Goal: Task Accomplishment & Management: Manage account settings

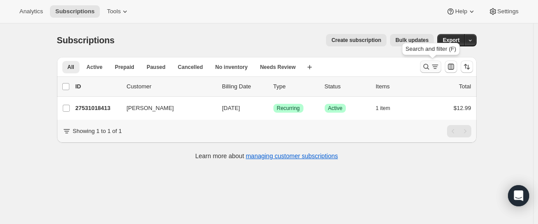
click at [427, 68] on icon "Search and filter results" at bounding box center [426, 67] width 6 height 6
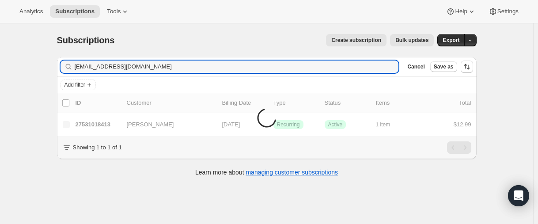
type input "[EMAIL_ADDRESS][DOMAIN_NAME]"
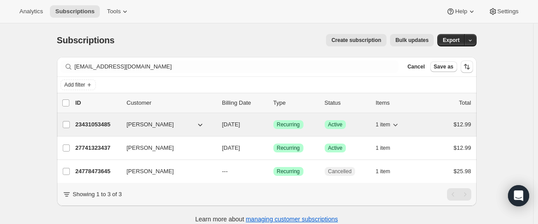
click at [96, 125] on p "23431053485" at bounding box center [98, 124] width 44 height 9
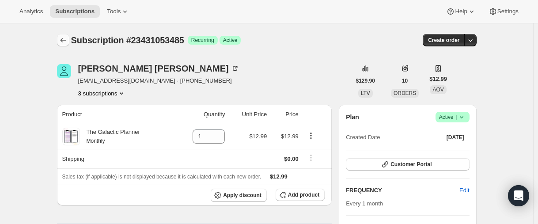
click at [66, 38] on icon "Subscriptions" at bounding box center [63, 40] width 9 height 9
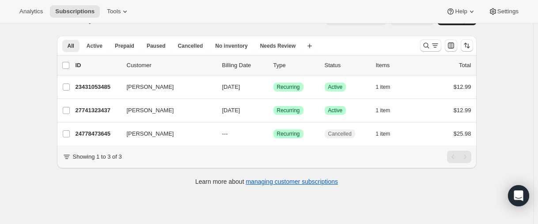
scroll to position [23, 0]
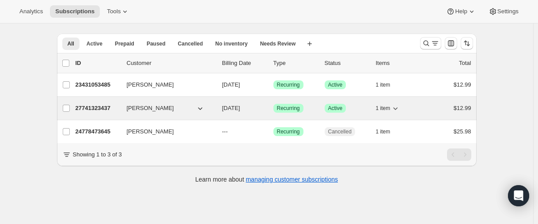
click at [86, 105] on p "27741323437" at bounding box center [98, 108] width 44 height 9
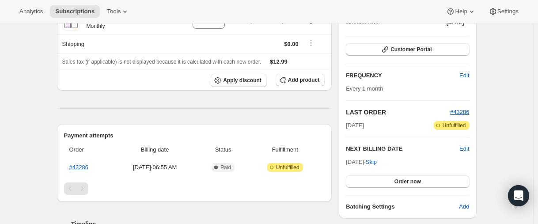
scroll to position [132, 0]
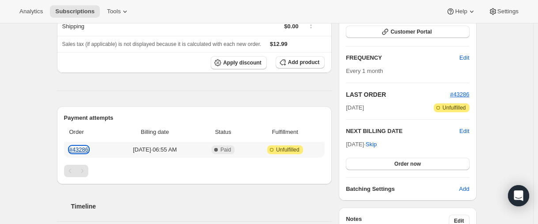
click at [81, 150] on link "#43286" at bounding box center [78, 149] width 19 height 7
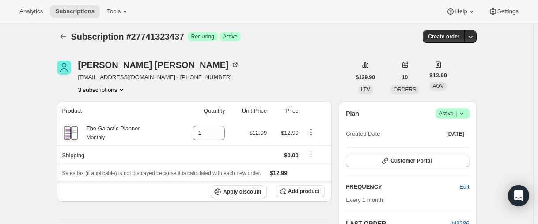
scroll to position [0, 0]
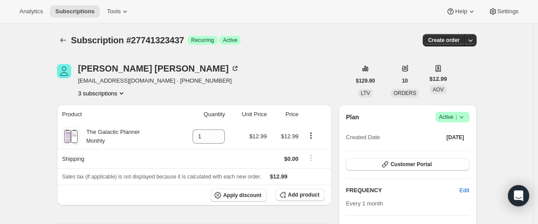
click at [87, 92] on button "3 subscriptions" at bounding box center [102, 93] width 48 height 9
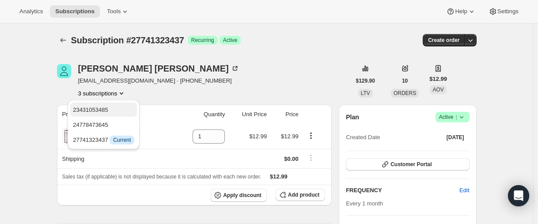
click at [90, 109] on span "23431053485" at bounding box center [90, 109] width 35 height 7
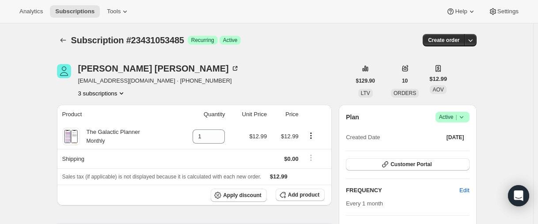
click at [95, 91] on button "3 subscriptions" at bounding box center [102, 93] width 48 height 9
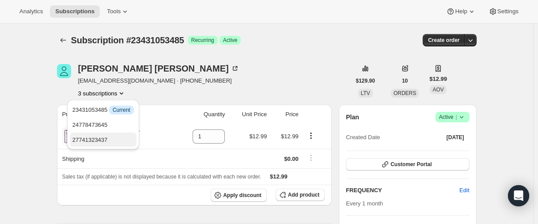
click at [90, 139] on span "27741323437" at bounding box center [89, 139] width 35 height 7
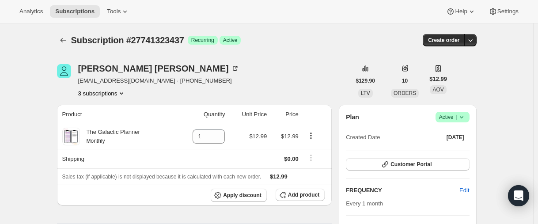
click at [92, 91] on button "3 subscriptions" at bounding box center [102, 93] width 48 height 9
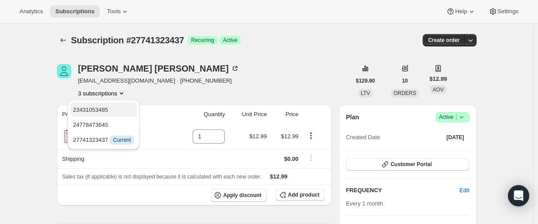
click at [91, 106] on span "23431053485" at bounding box center [90, 109] width 35 height 7
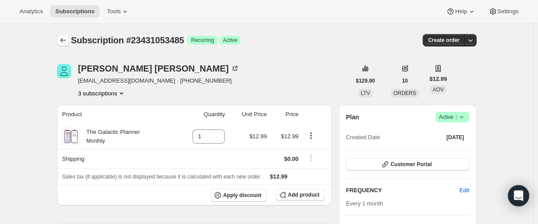
click at [68, 41] on icon "Subscriptions" at bounding box center [63, 40] width 9 height 9
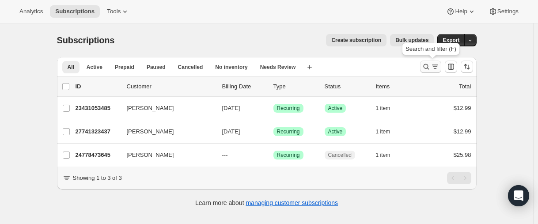
click at [424, 64] on icon "Search and filter results" at bounding box center [426, 66] width 9 height 9
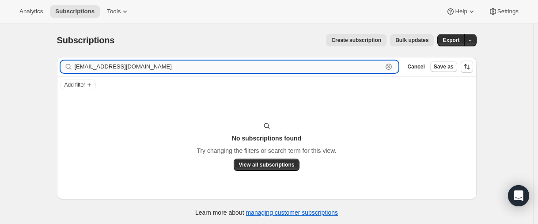
click at [108, 70] on input "[EMAIL_ADDRESS][DOMAIN_NAME]" at bounding box center [229, 66] width 308 height 12
paste input "abc123rcp"
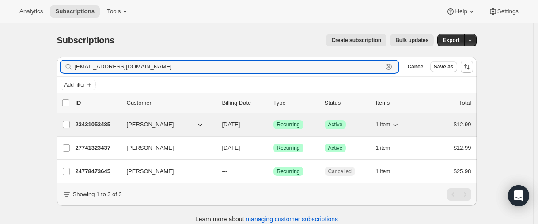
type input "[EMAIL_ADDRESS][DOMAIN_NAME]"
click at [86, 125] on p "23431053485" at bounding box center [98, 124] width 44 height 9
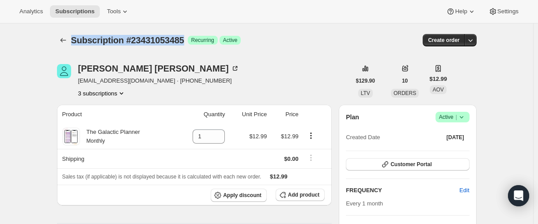
drag, startPoint x: 73, startPoint y: 45, endPoint x: 196, endPoint y: 45, distance: 122.3
click at [184, 45] on span "Subscription #23431053485" at bounding box center [127, 40] width 113 height 10
copy span "Subscription #23431053485"
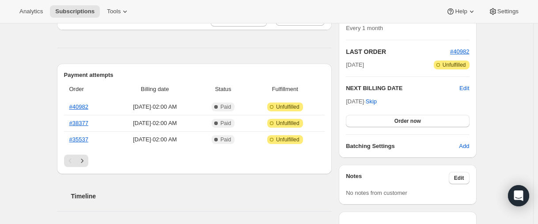
scroll to position [177, 0]
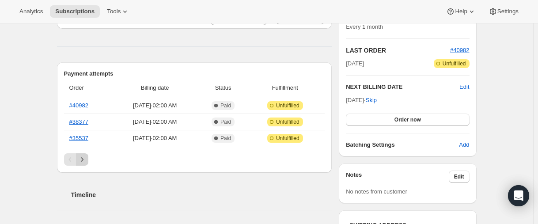
click at [84, 156] on icon "Next" at bounding box center [82, 159] width 9 height 9
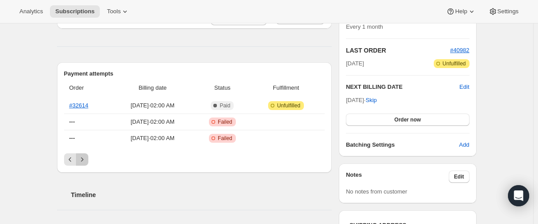
click at [86, 163] on icon "Next" at bounding box center [82, 159] width 9 height 9
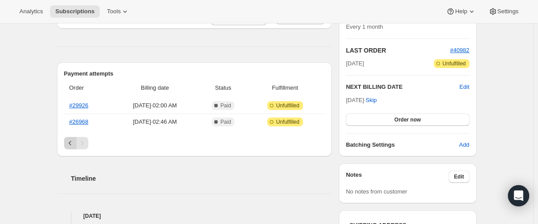
click at [73, 147] on icon "Previous" at bounding box center [70, 143] width 9 height 9
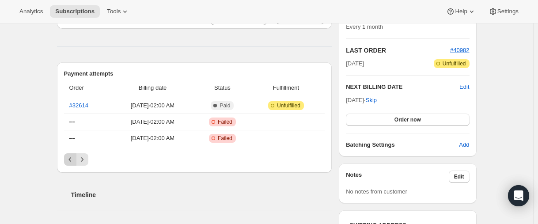
click at [74, 160] on icon "Previous" at bounding box center [70, 159] width 9 height 9
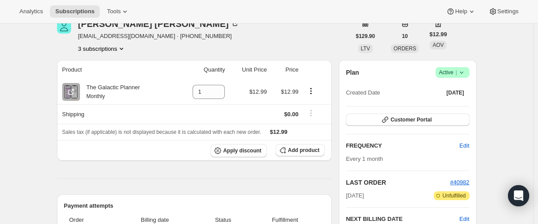
scroll to position [44, 0]
click at [124, 46] on icon "Product actions" at bounding box center [121, 49] width 9 height 9
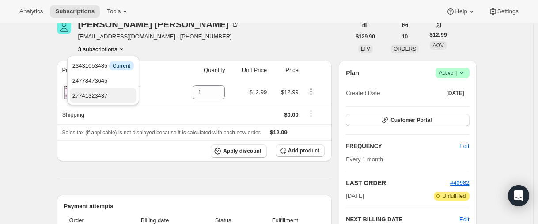
click at [113, 96] on span "27741323437" at bounding box center [102, 95] width 61 height 9
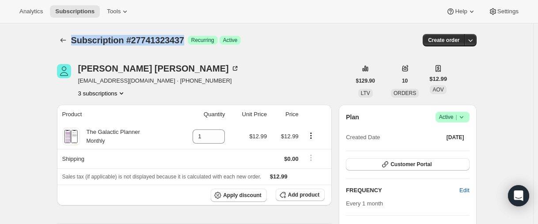
drag, startPoint x: 74, startPoint y: 37, endPoint x: 193, endPoint y: 41, distance: 118.8
click at [184, 41] on span "Subscription #27741323437" at bounding box center [127, 40] width 113 height 10
copy span "Subscription #27741323437"
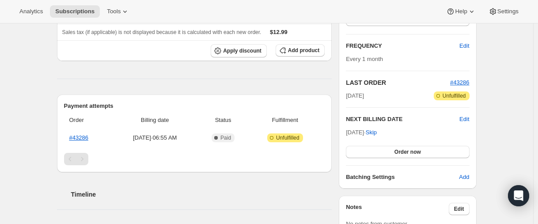
scroll to position [44, 0]
